Goal: Task Accomplishment & Management: Manage account settings

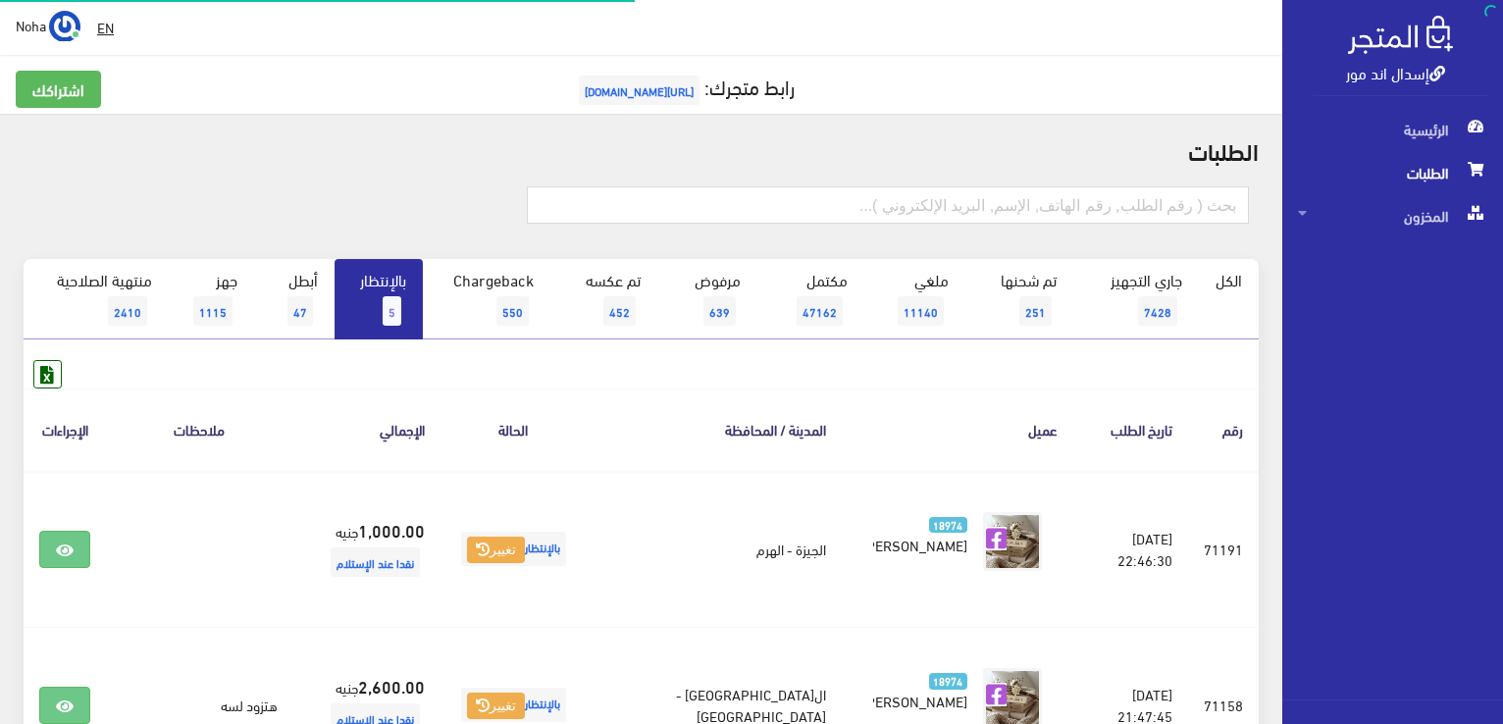
scroll to position [294, 0]
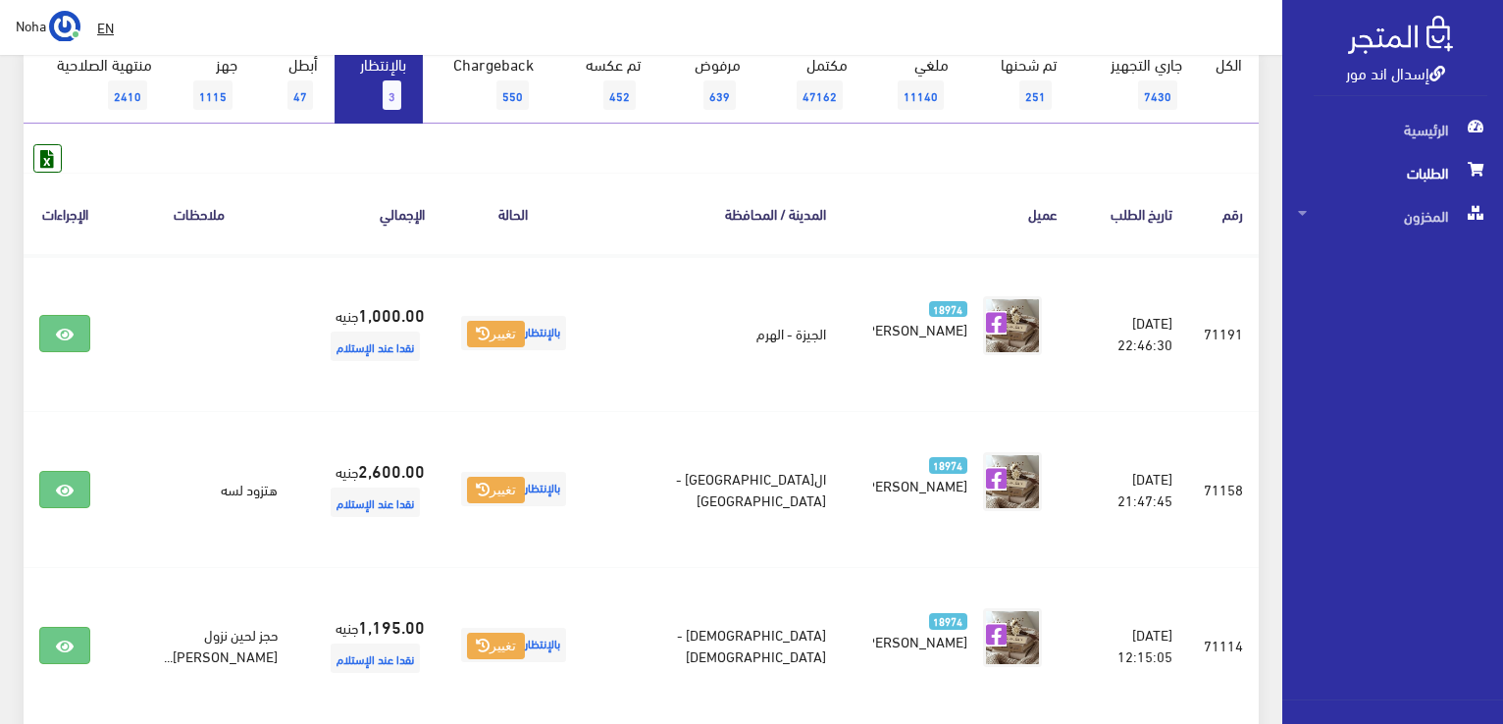
scroll to position [98, 0]
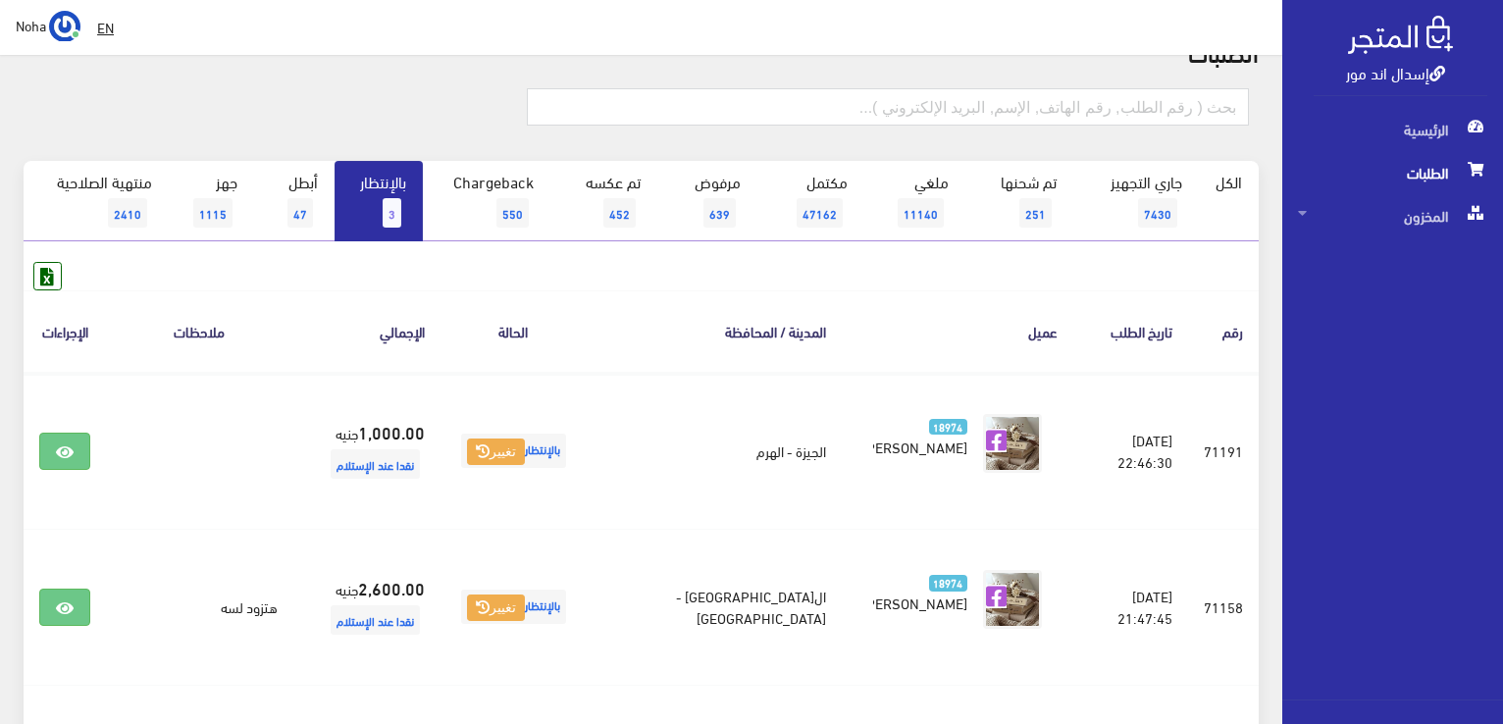
click at [380, 227] on link "بالإنتظار 3" at bounding box center [379, 201] width 88 height 80
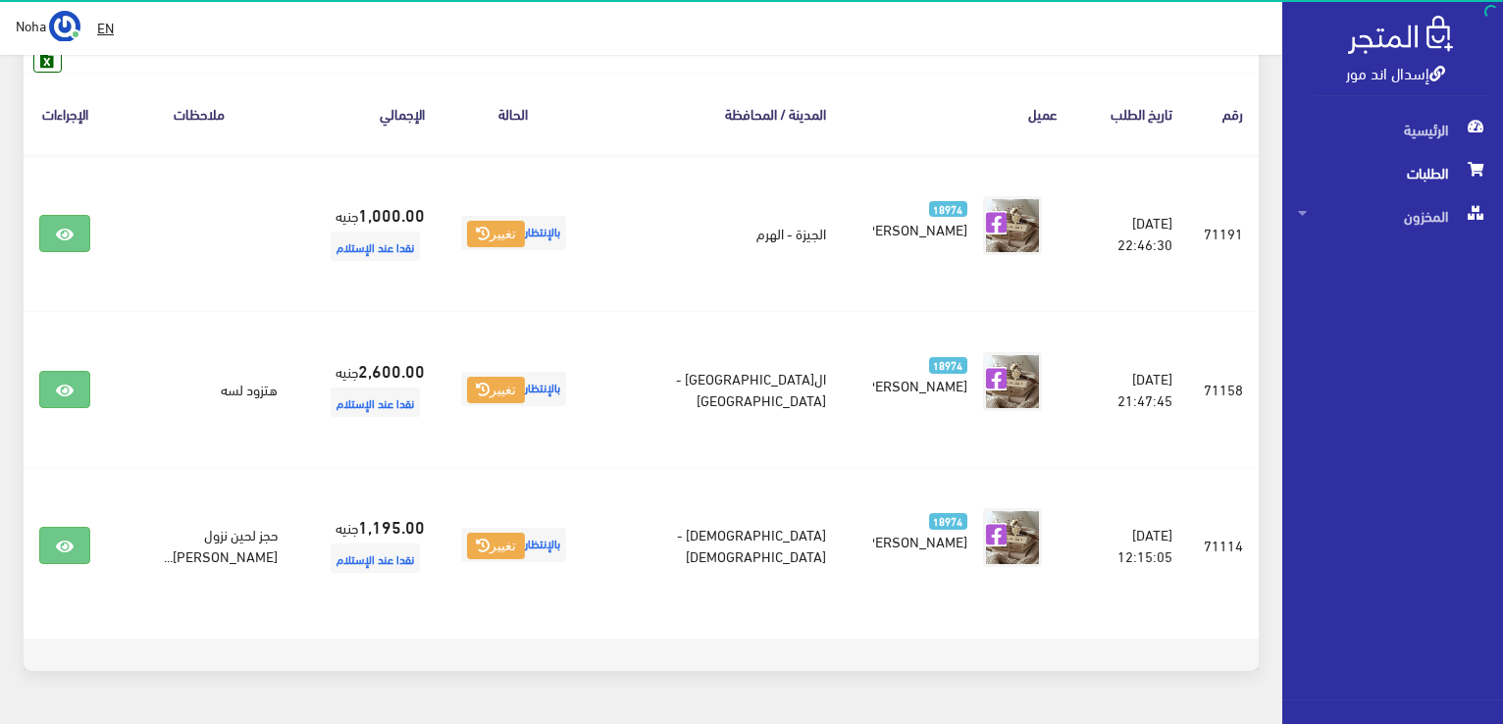
scroll to position [272, 0]
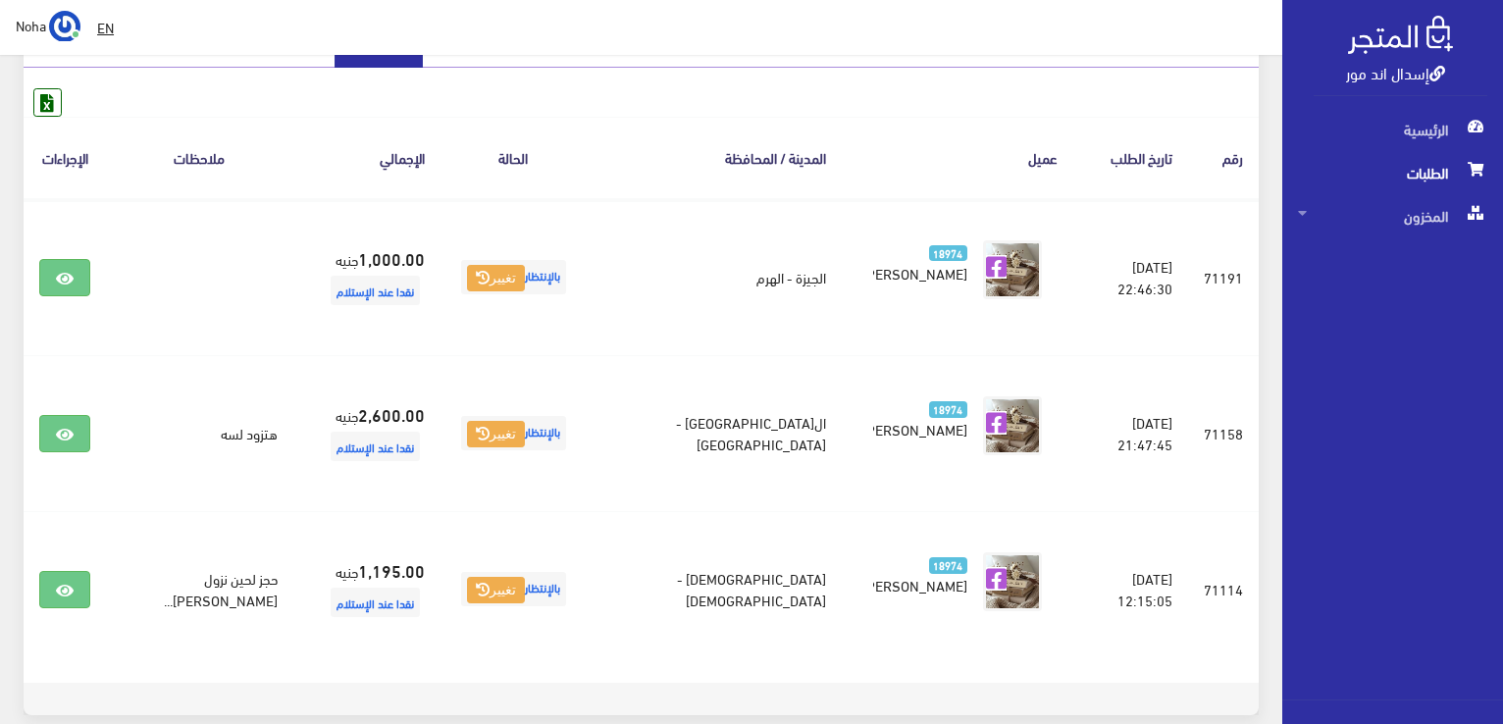
drag, startPoint x: 0, startPoint y: 345, endPoint x: 362, endPoint y: 37, distance: 475.4
click at [12, 342] on div "الطلبات الكل 3" at bounding box center [641, 302] width 1283 height 920
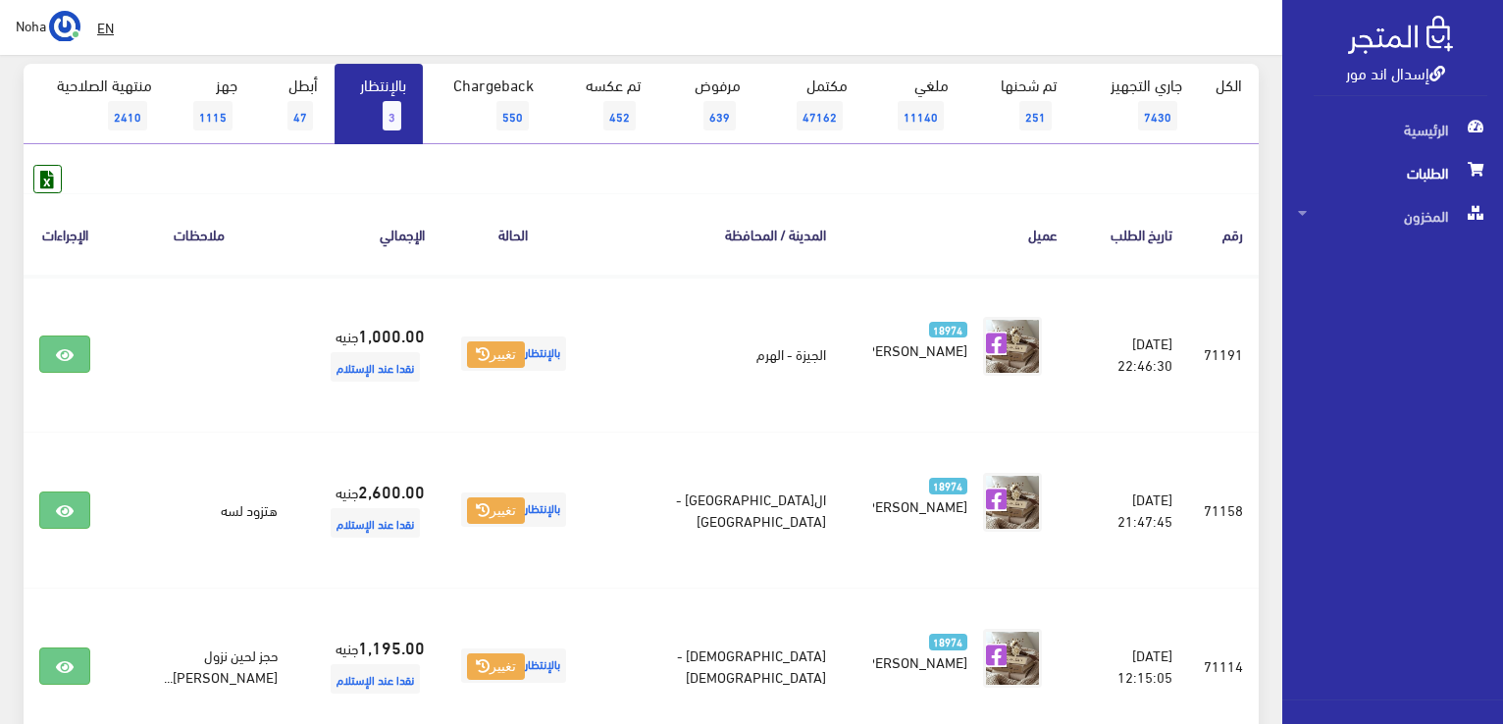
scroll to position [162, 0]
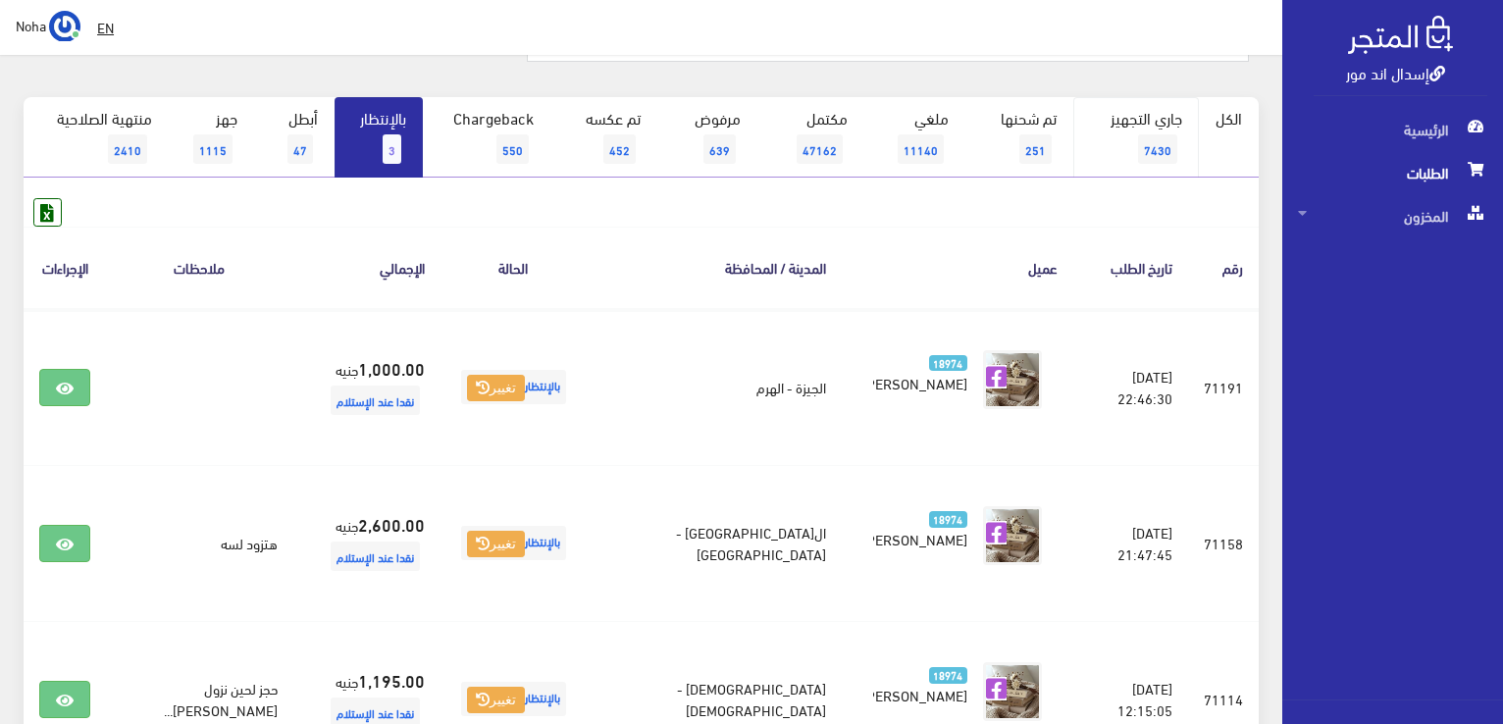
click at [1136, 146] on link "جاري التجهيز 7430" at bounding box center [1137, 137] width 127 height 80
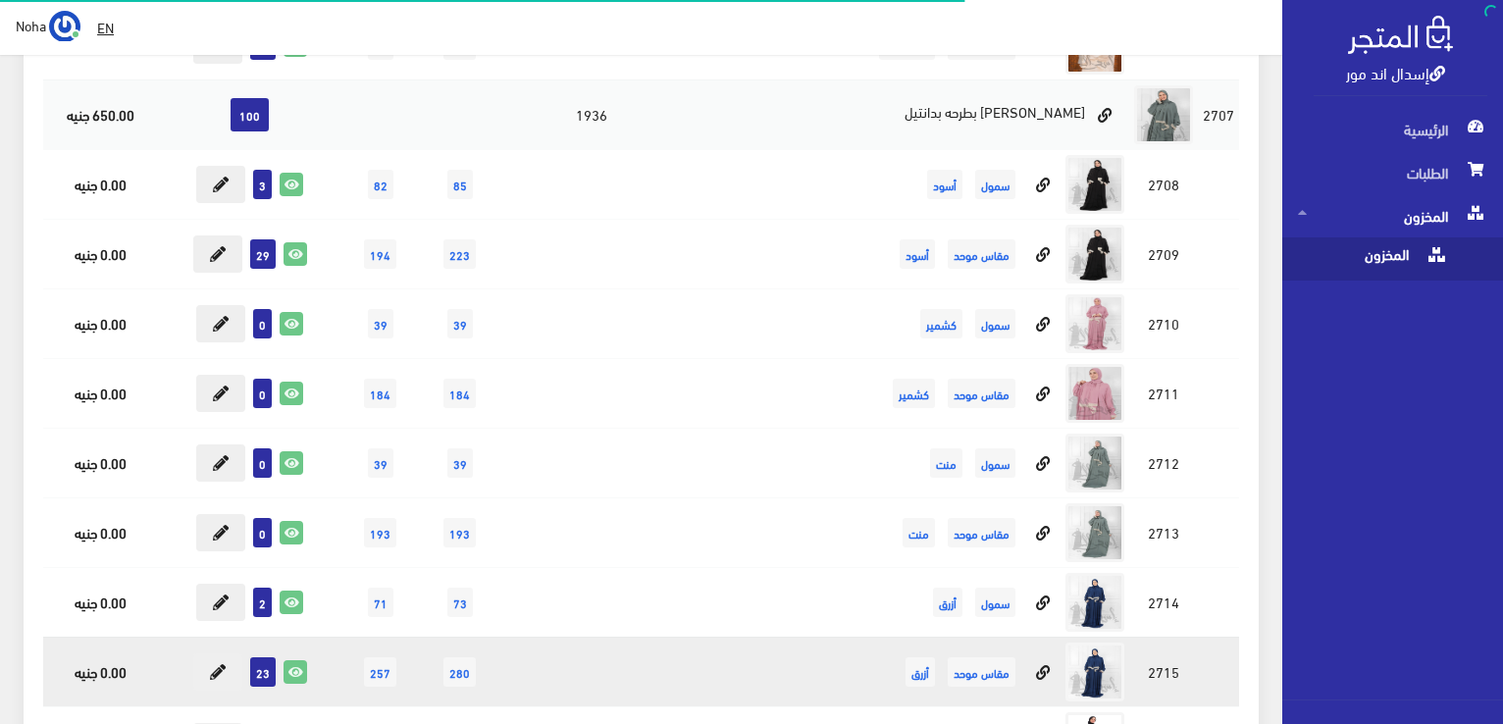
scroll to position [8940, 0]
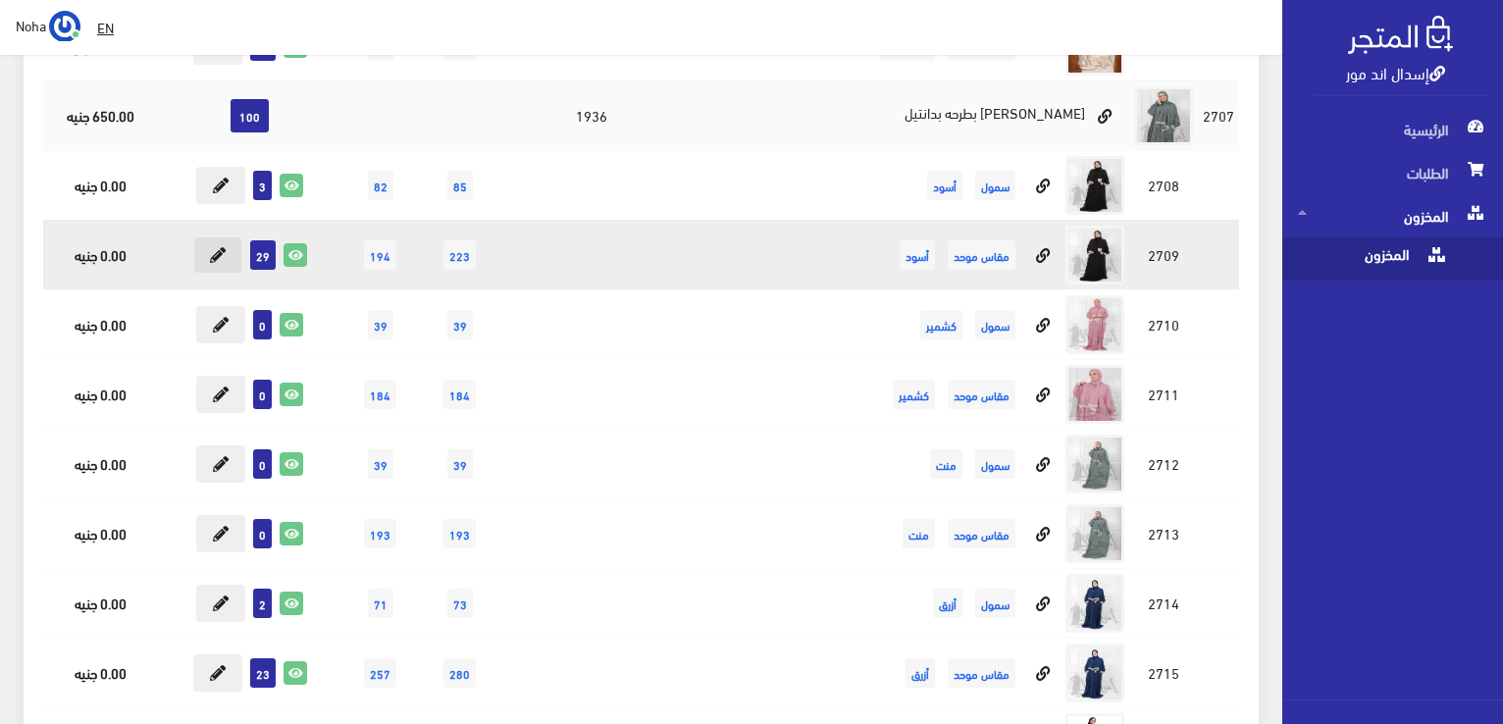
click at [212, 247] on icon at bounding box center [218, 255] width 16 height 16
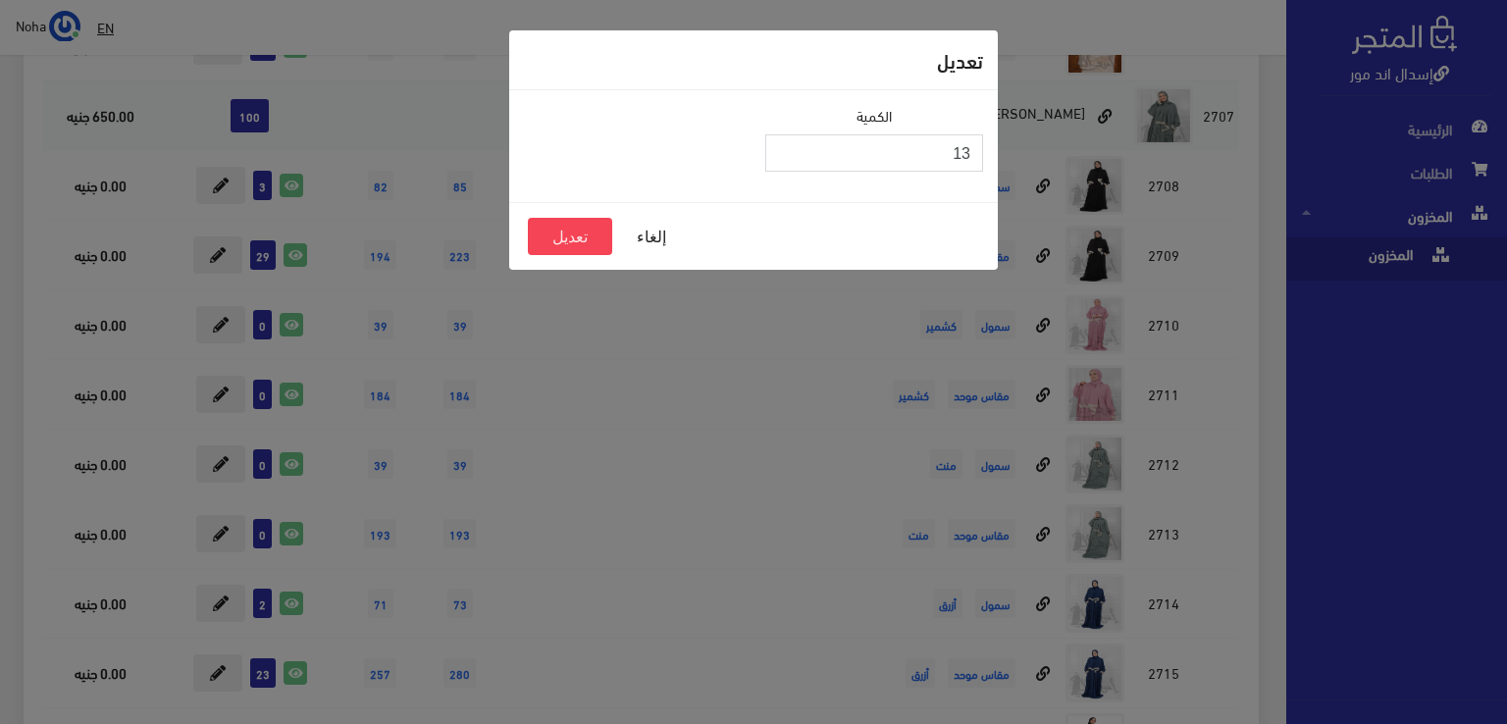
click at [785, 157] on input "13" at bounding box center [874, 152] width 218 height 37
click at [785, 157] on input "12" at bounding box center [874, 152] width 218 height 37
click at [785, 157] on input "11" at bounding box center [874, 152] width 218 height 37
type input "10"
click at [785, 157] on input "10" at bounding box center [874, 152] width 218 height 37
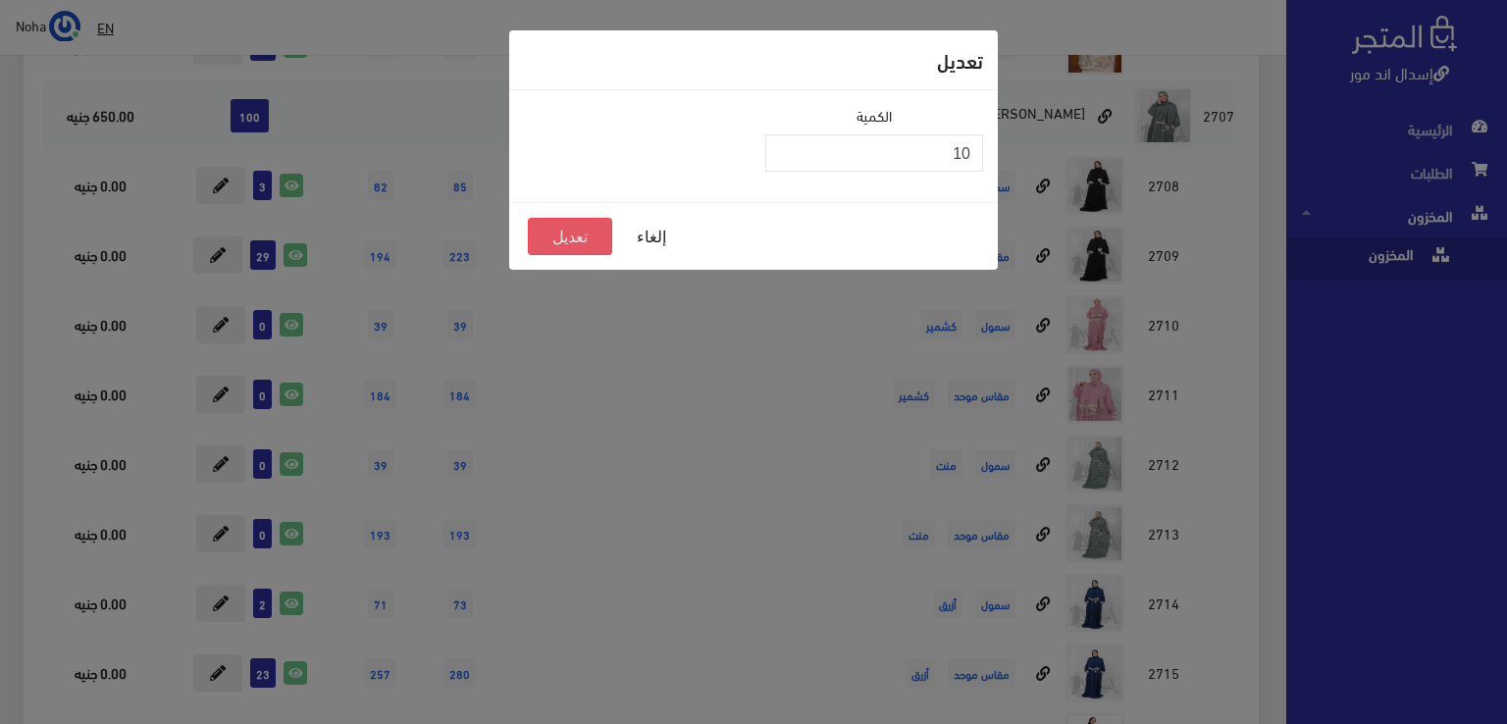
click at [555, 232] on button "تعديل" at bounding box center [570, 236] width 84 height 37
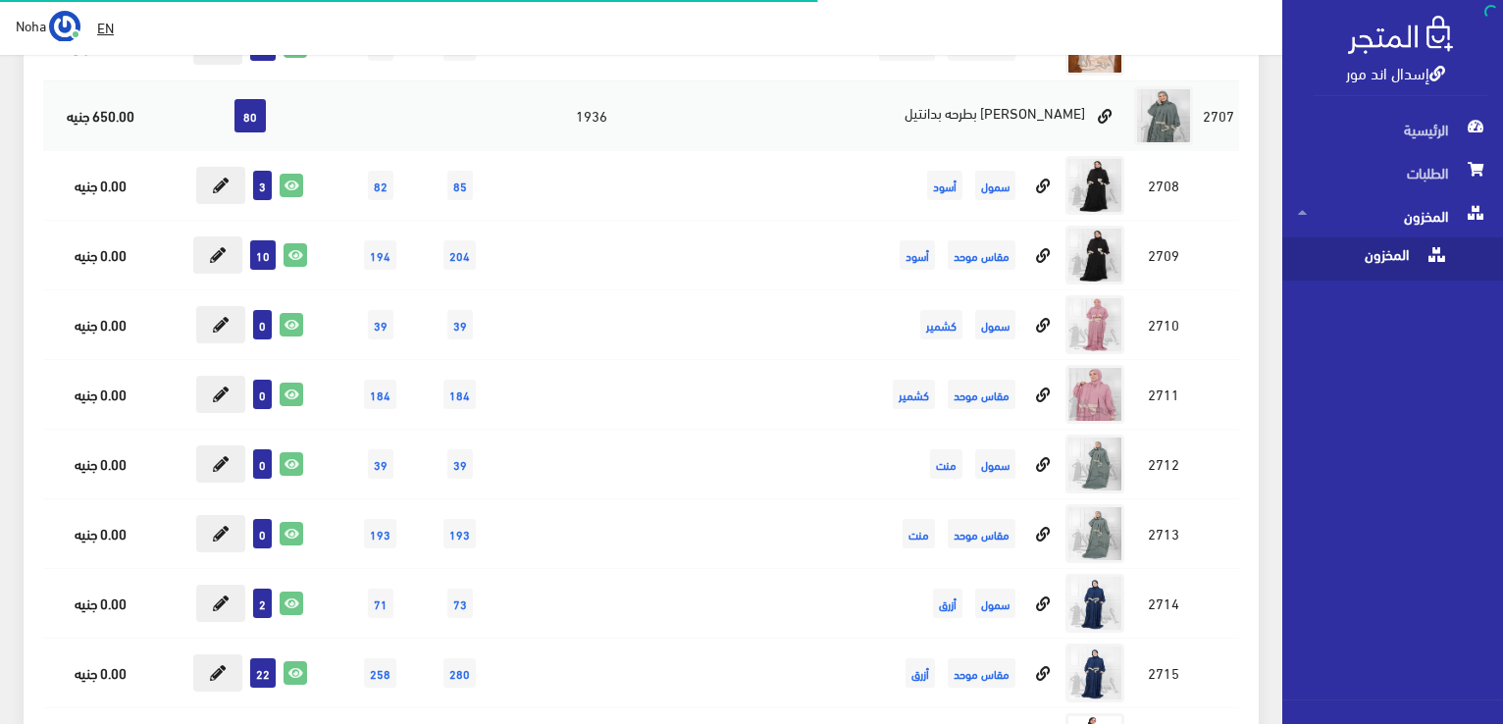
scroll to position [8940, 0]
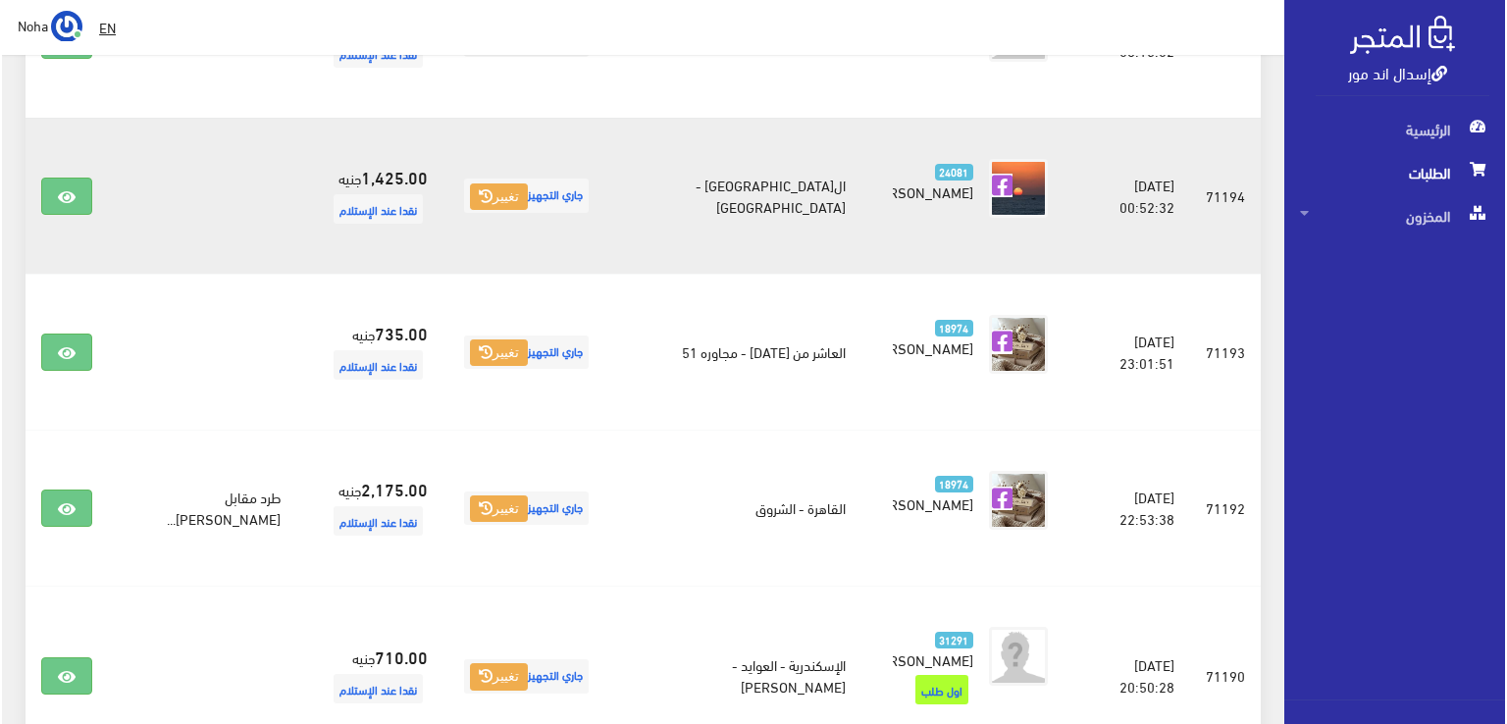
scroll to position [981, 0]
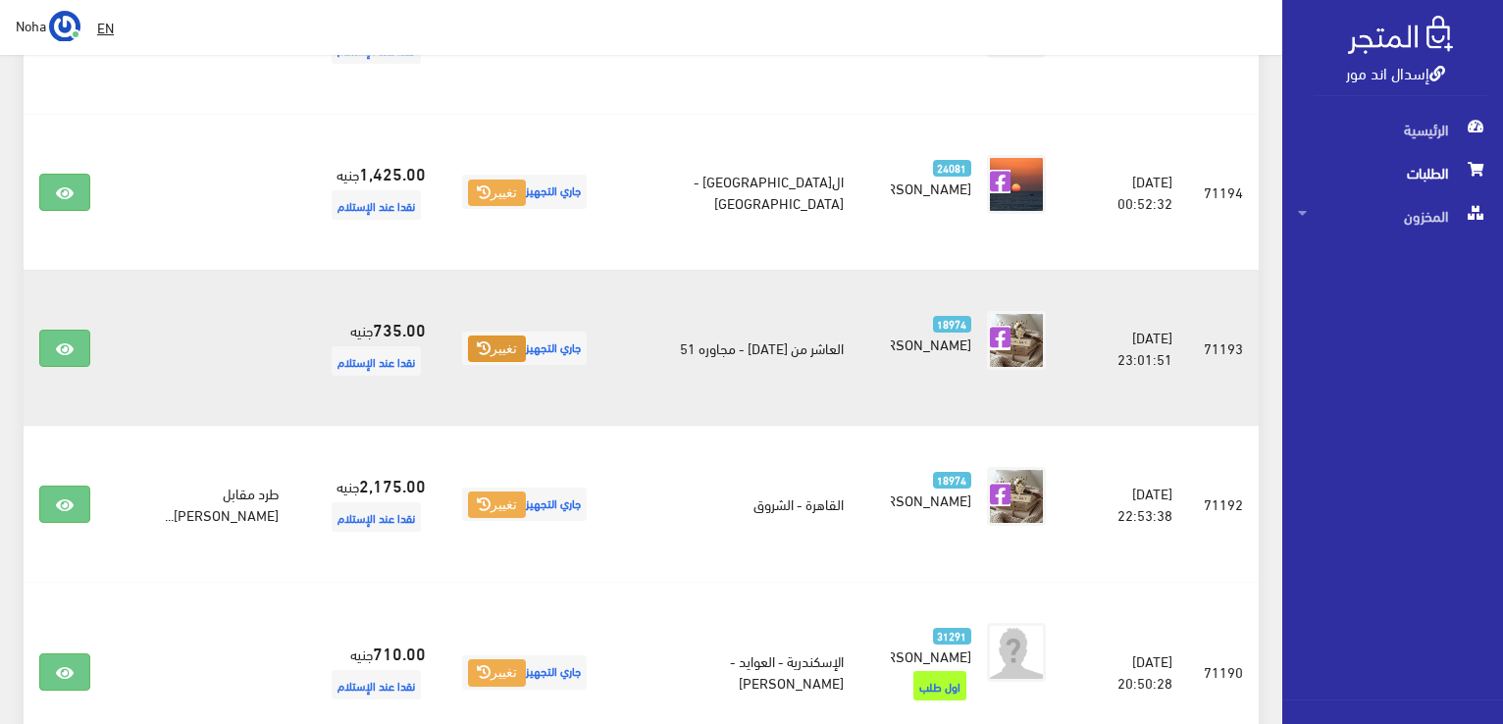
click at [468, 343] on button "تغيير" at bounding box center [497, 349] width 58 height 27
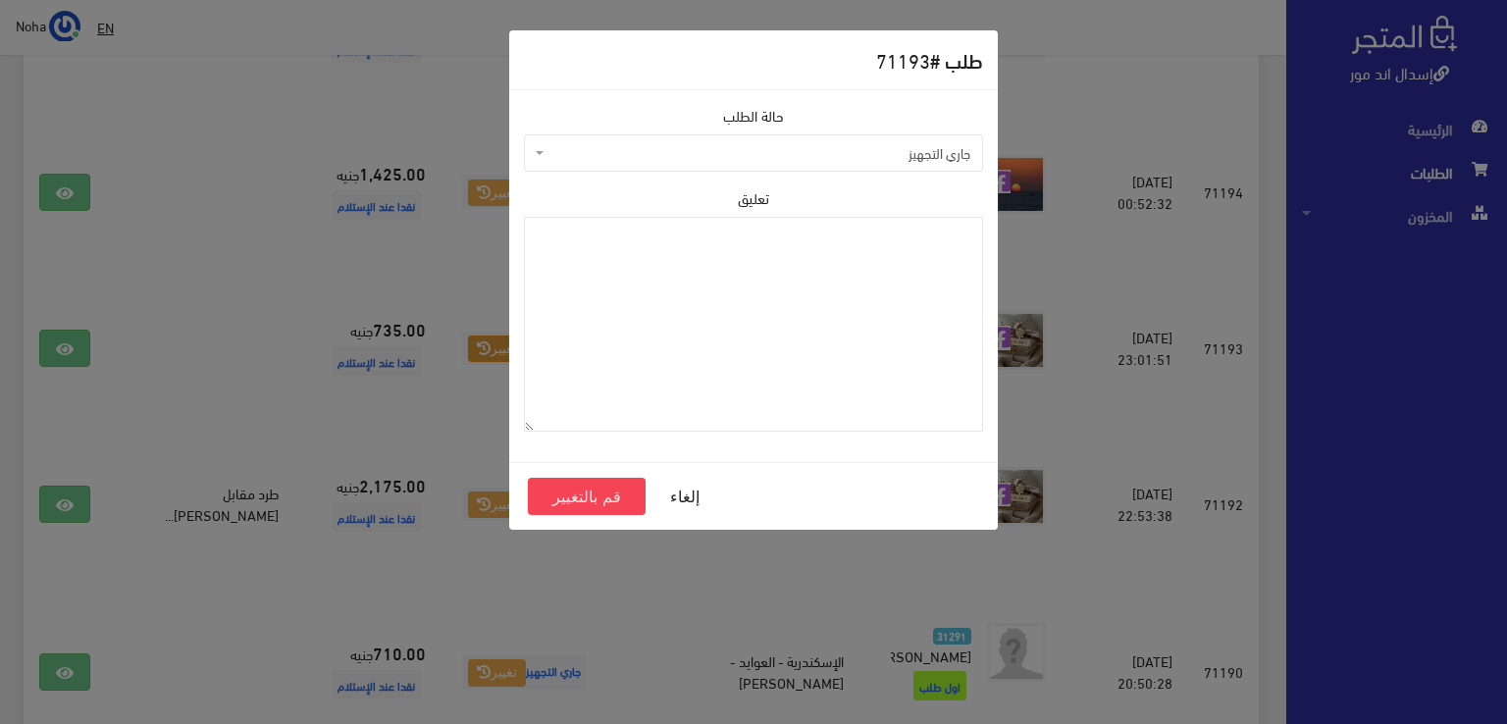
click at [923, 156] on span "جاري التجهيز" at bounding box center [760, 153] width 422 height 20
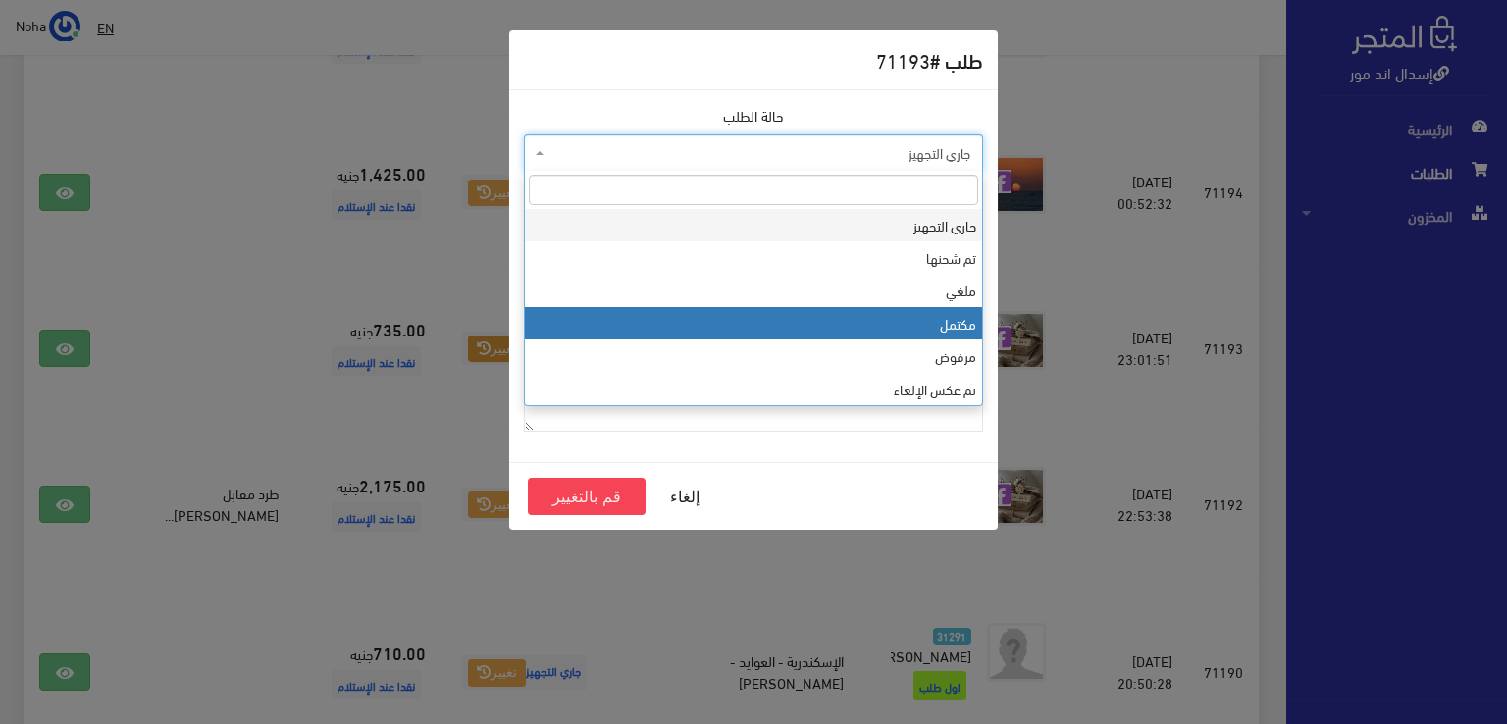
select select "4"
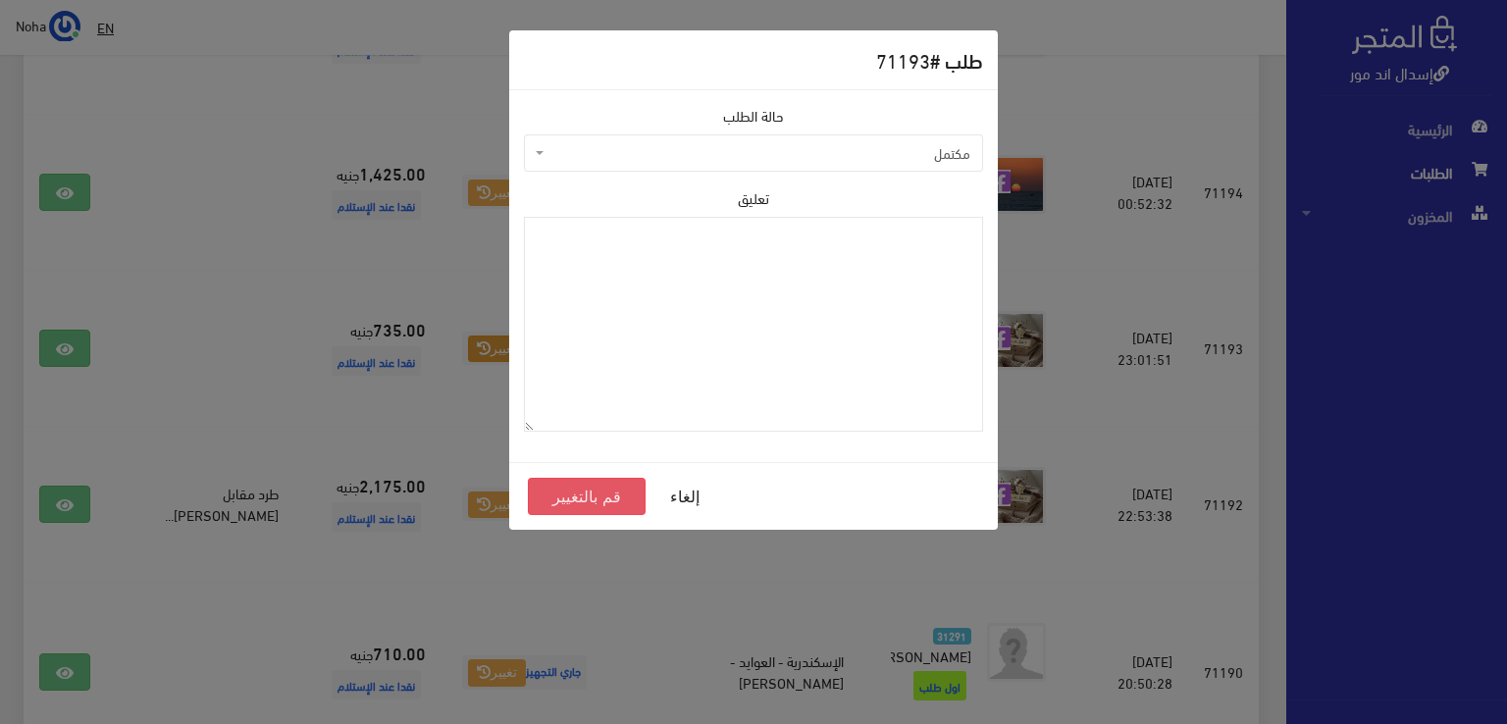
click at [617, 492] on button "قم بالتغيير" at bounding box center [587, 496] width 118 height 37
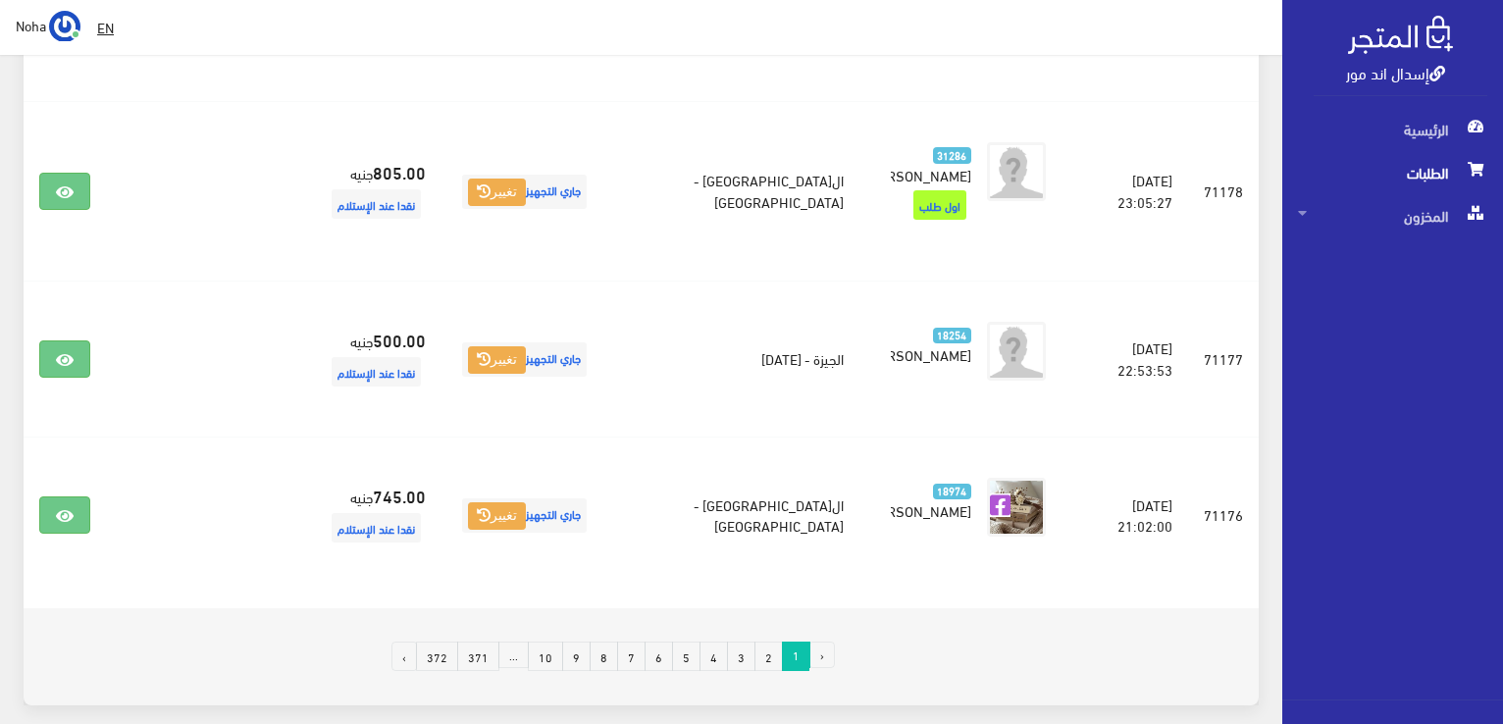
scroll to position [3161, 0]
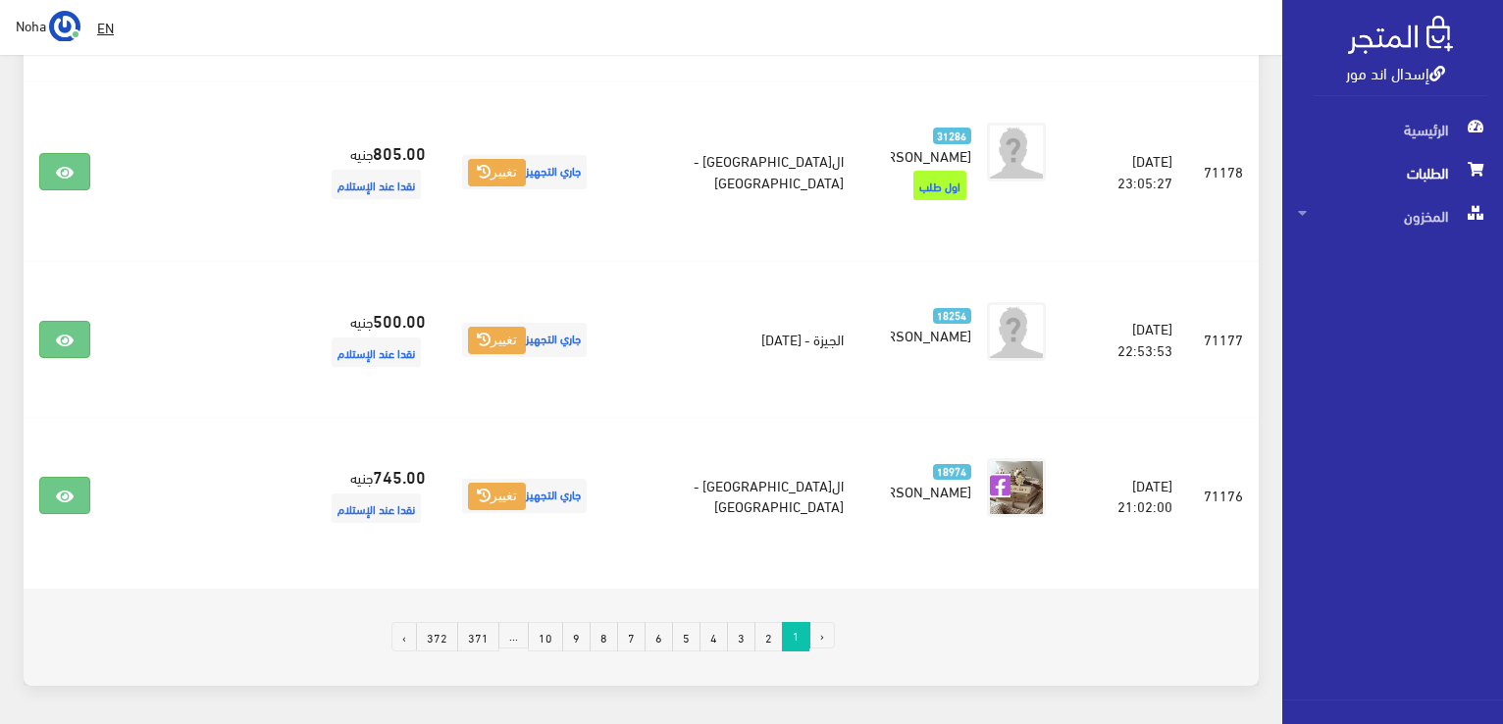
click at [769, 622] on link "2" at bounding box center [769, 636] width 28 height 29
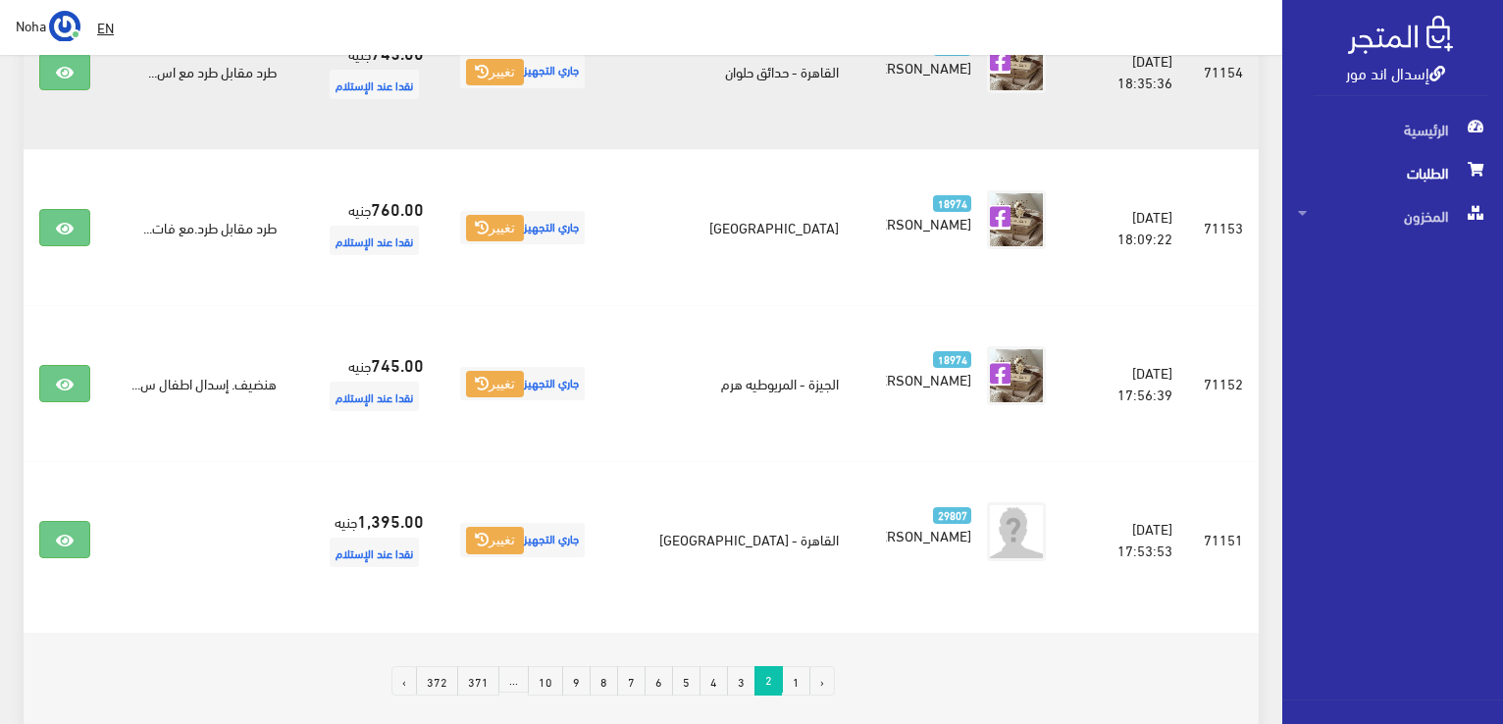
scroll to position [3042, 0]
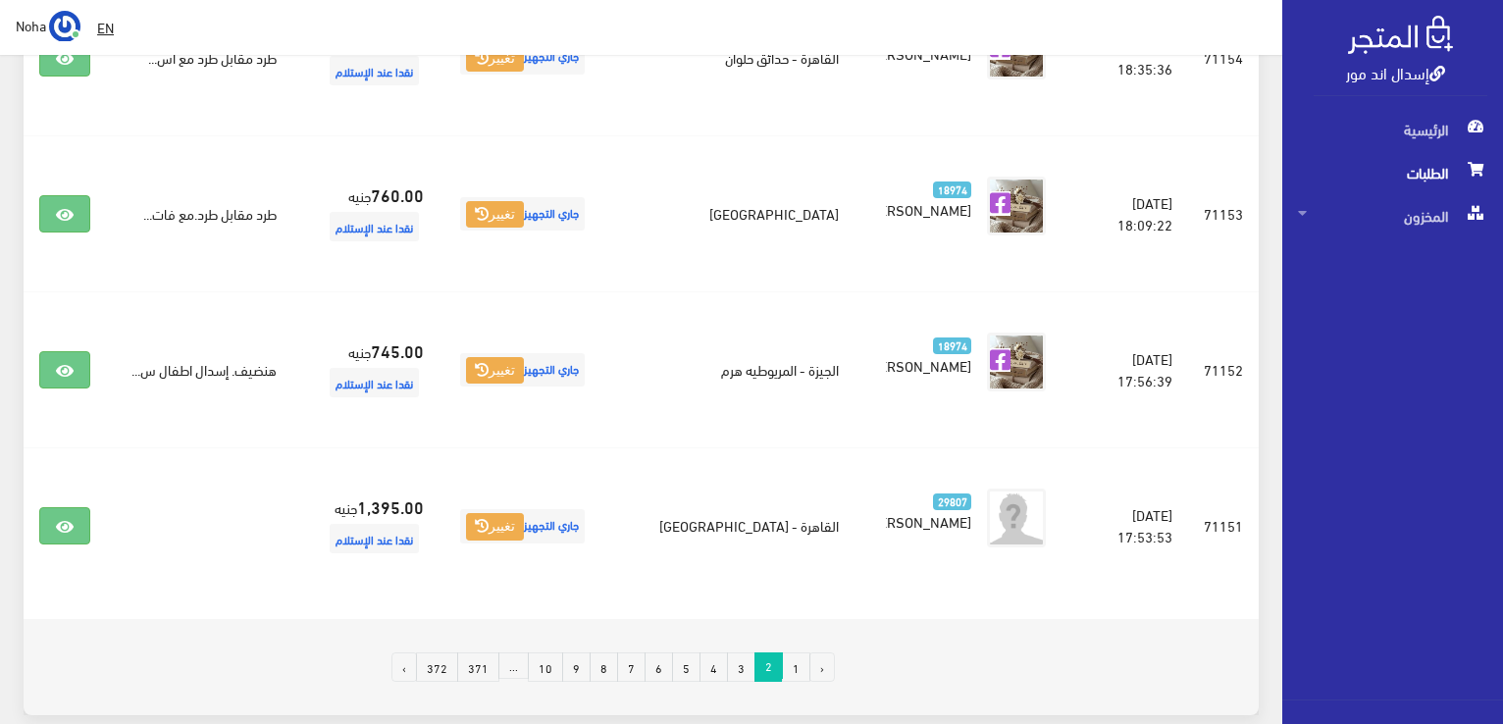
click at [752, 653] on link "3" at bounding box center [741, 667] width 28 height 29
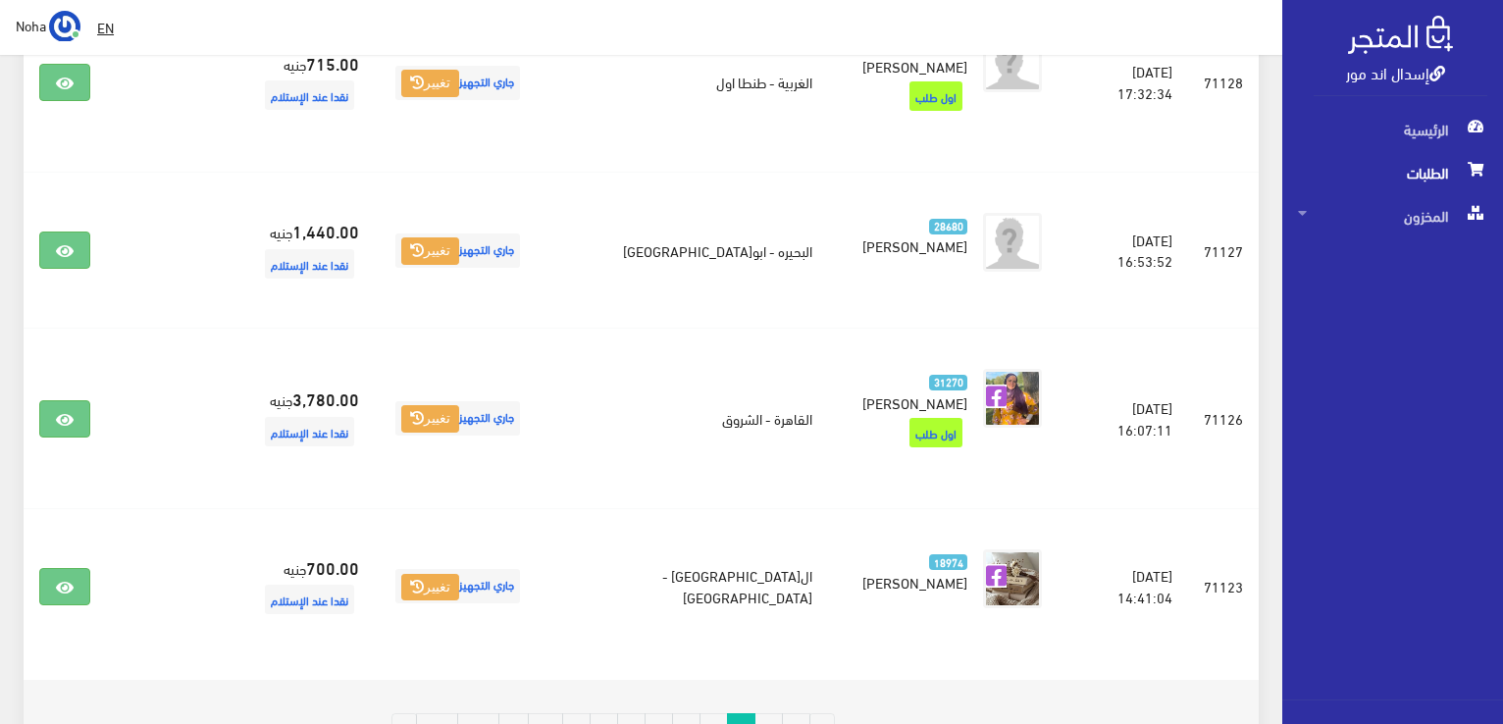
scroll to position [3121, 0]
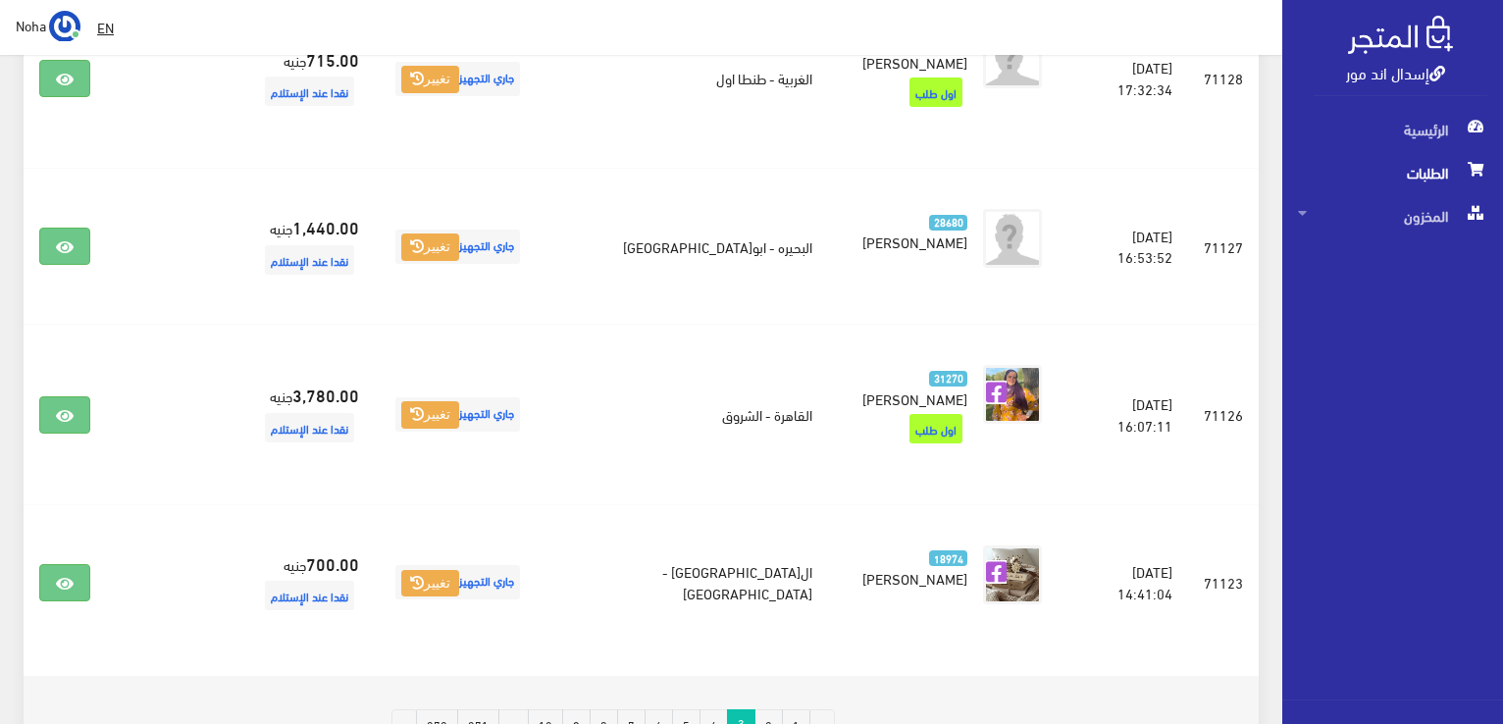
click at [712, 709] on link "4" at bounding box center [714, 723] width 28 height 29
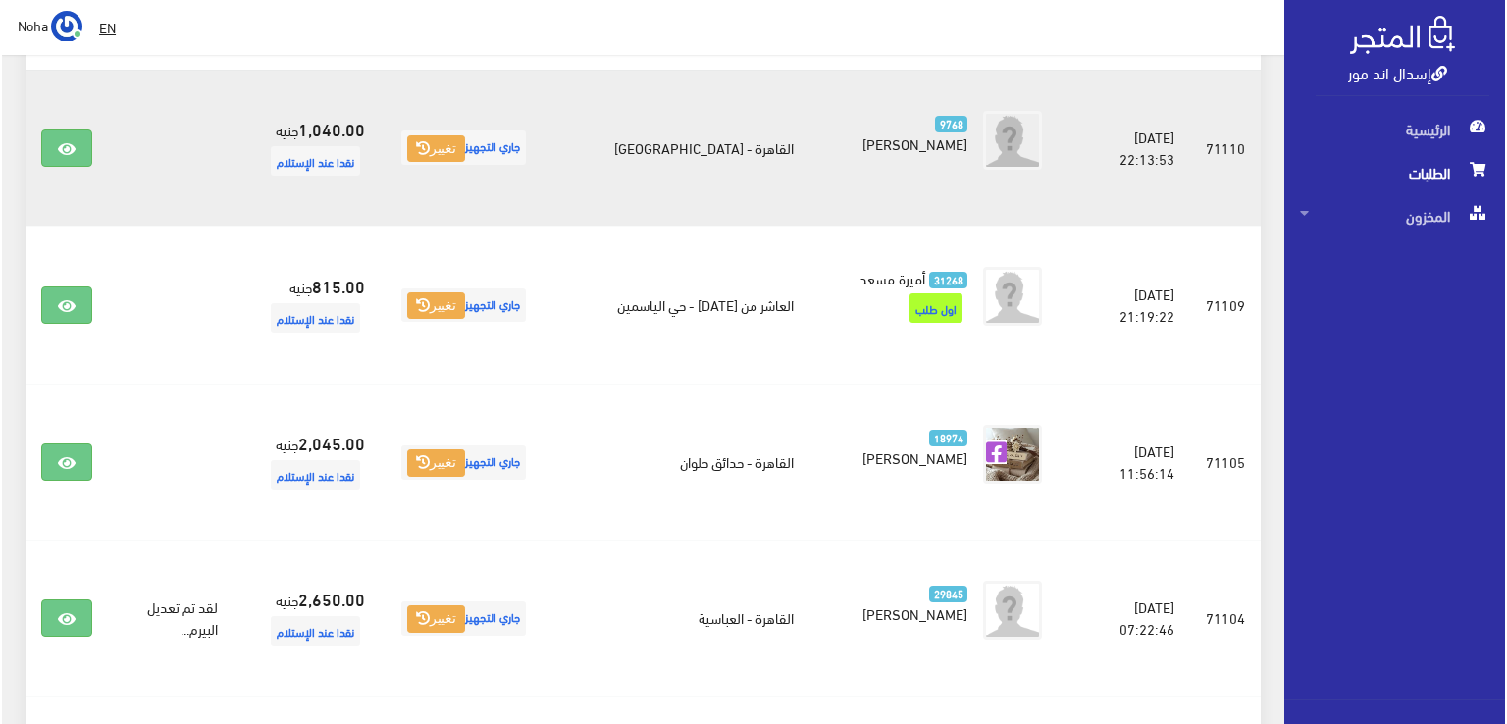
scroll to position [1079, 0]
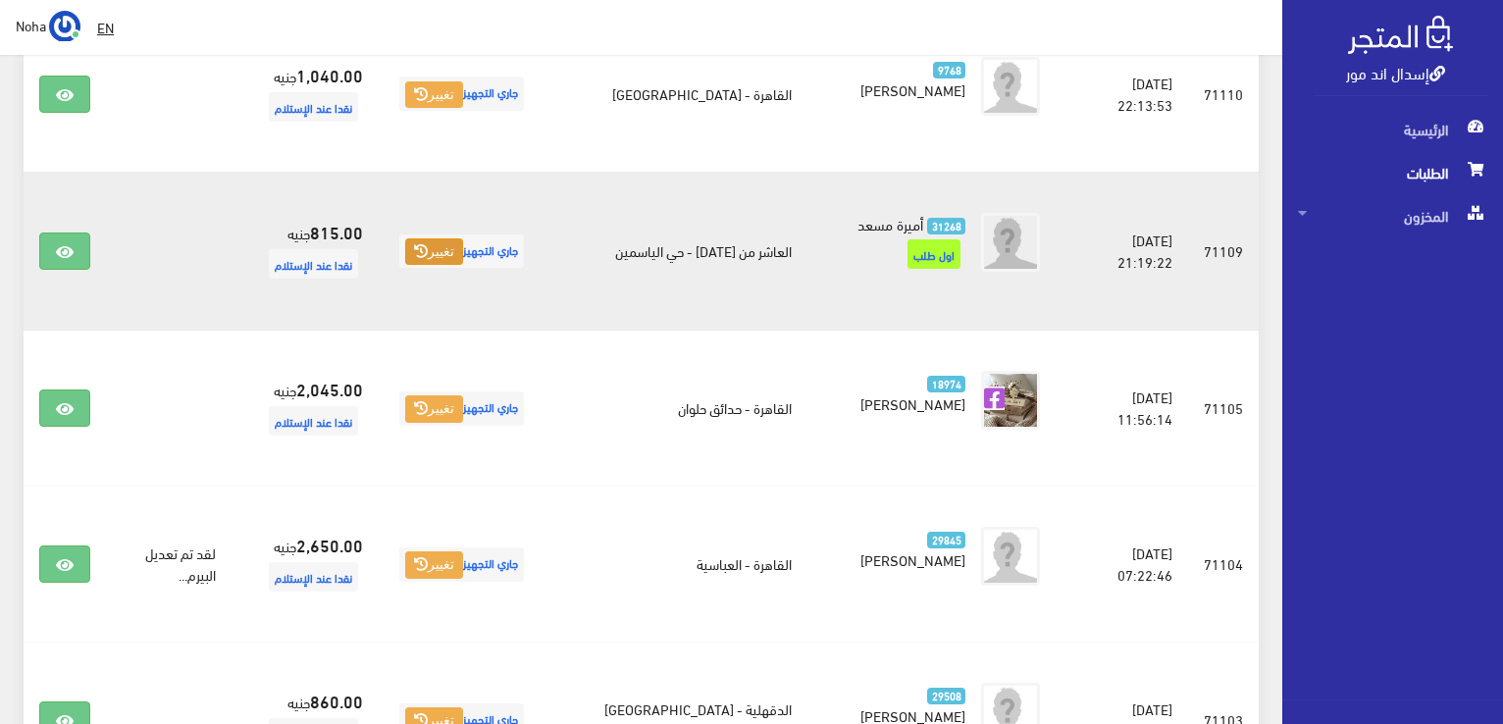
click at [462, 244] on button "تغيير" at bounding box center [434, 251] width 58 height 27
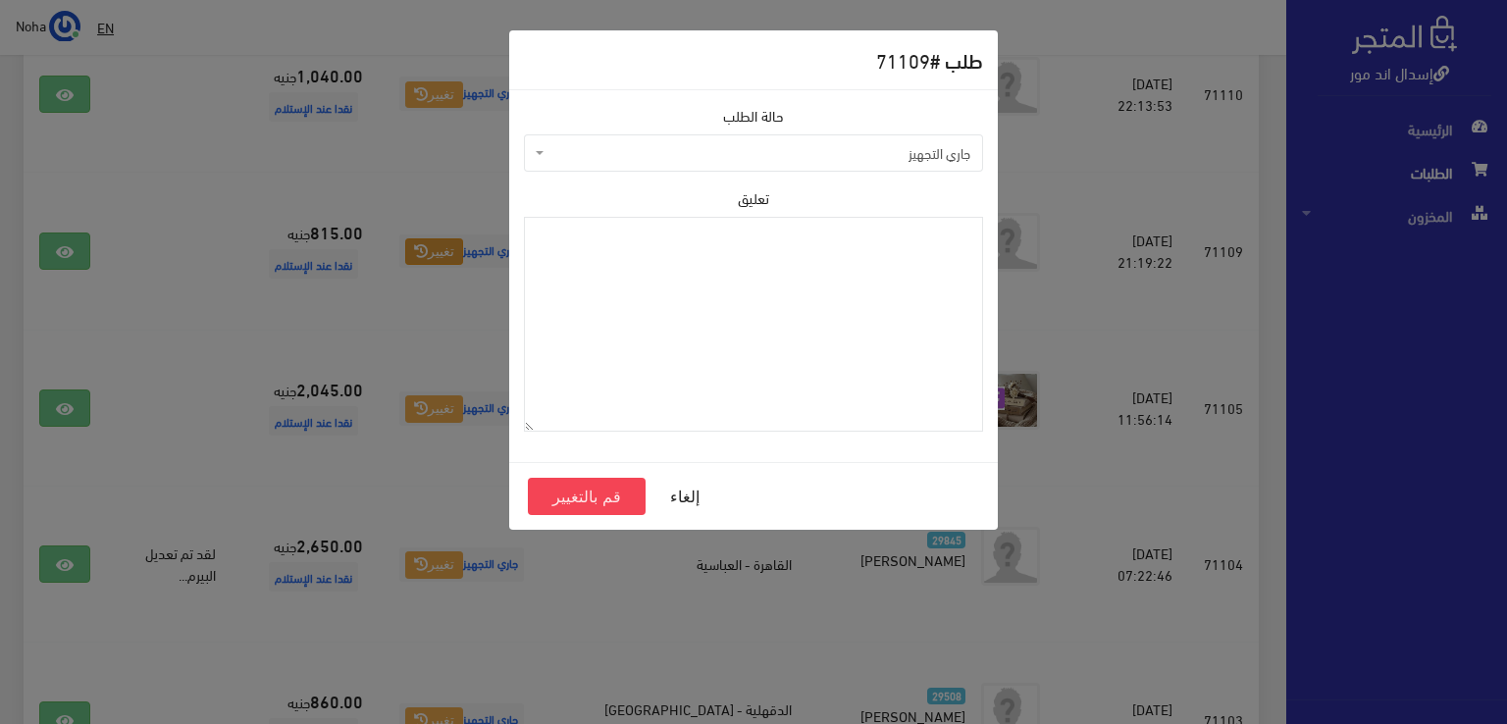
click at [761, 166] on span "جاري التجهيز" at bounding box center [753, 152] width 459 height 37
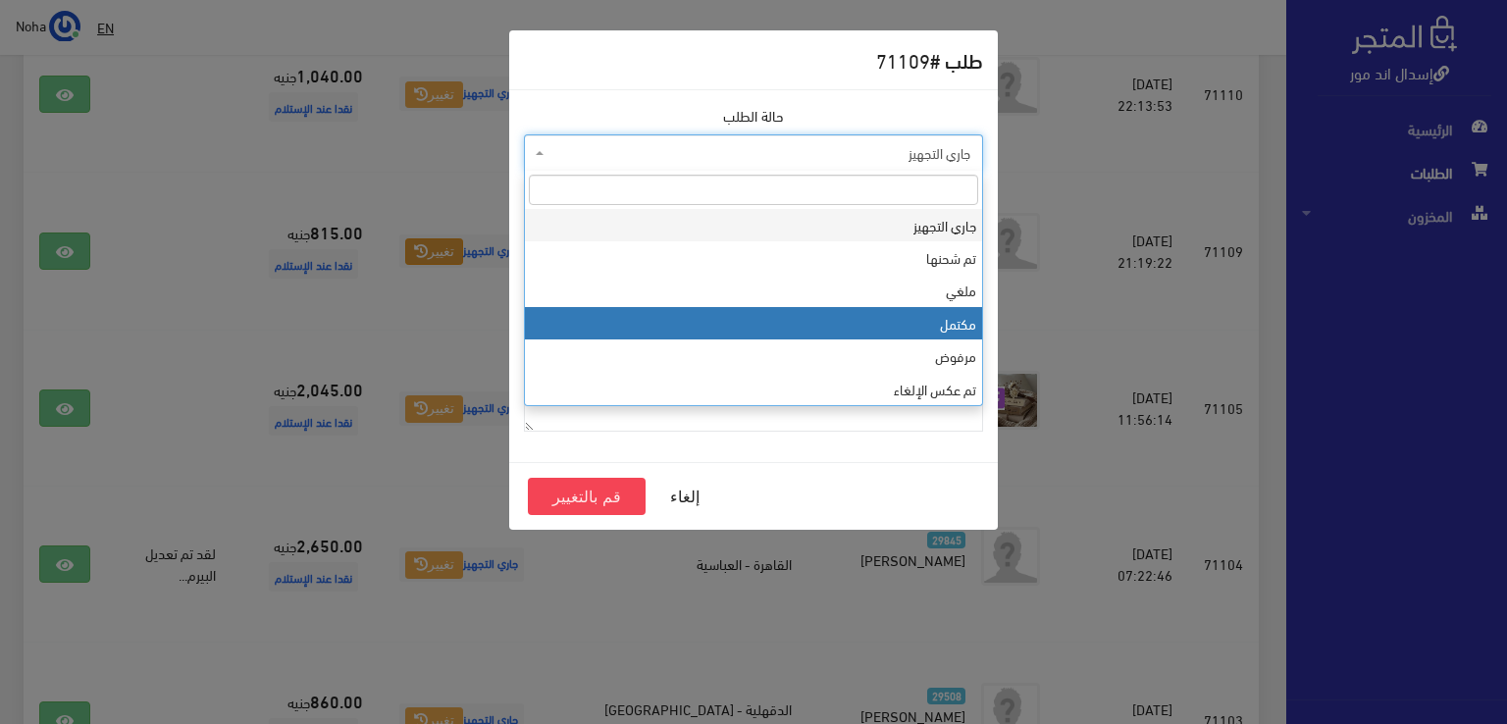
select select "4"
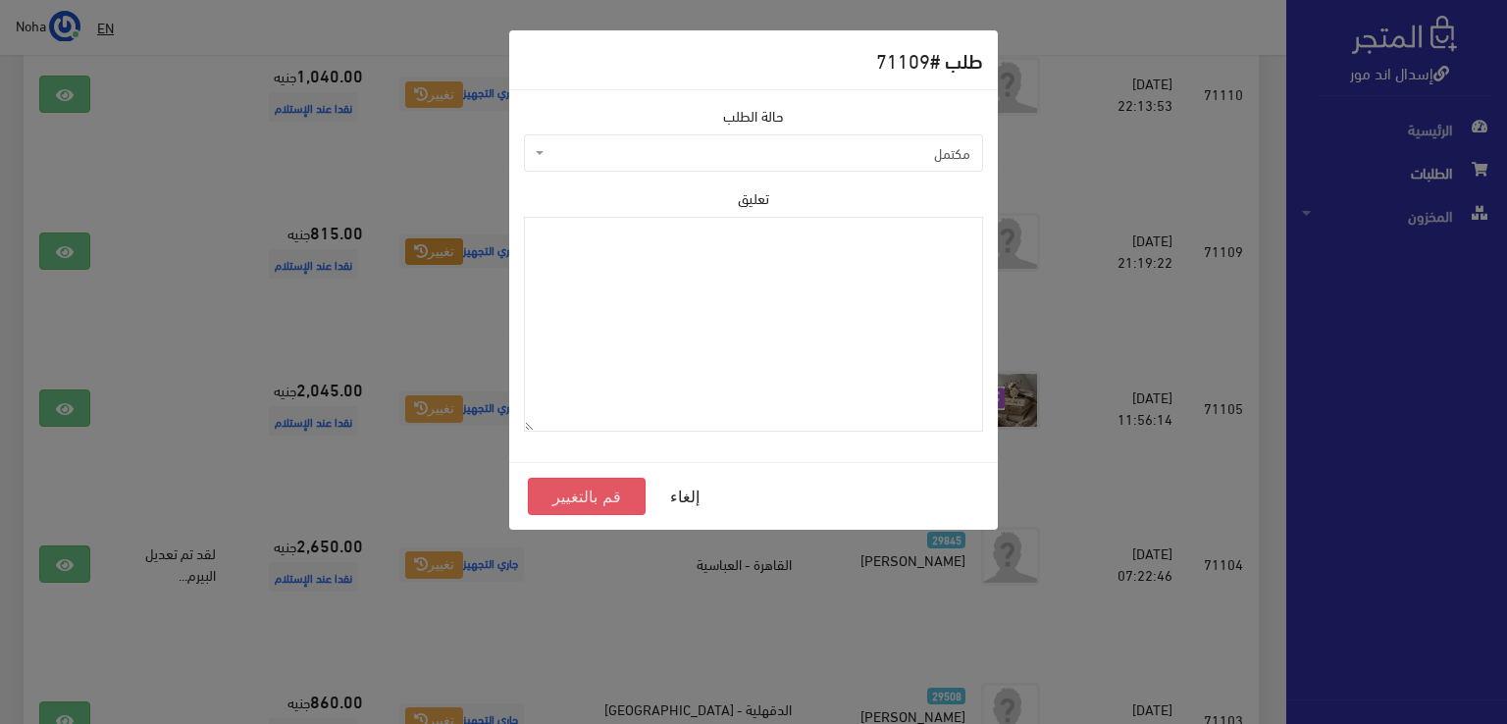
click at [602, 503] on button "قم بالتغيير" at bounding box center [587, 496] width 118 height 37
